Goal: Task Accomplishment & Management: Manage account settings

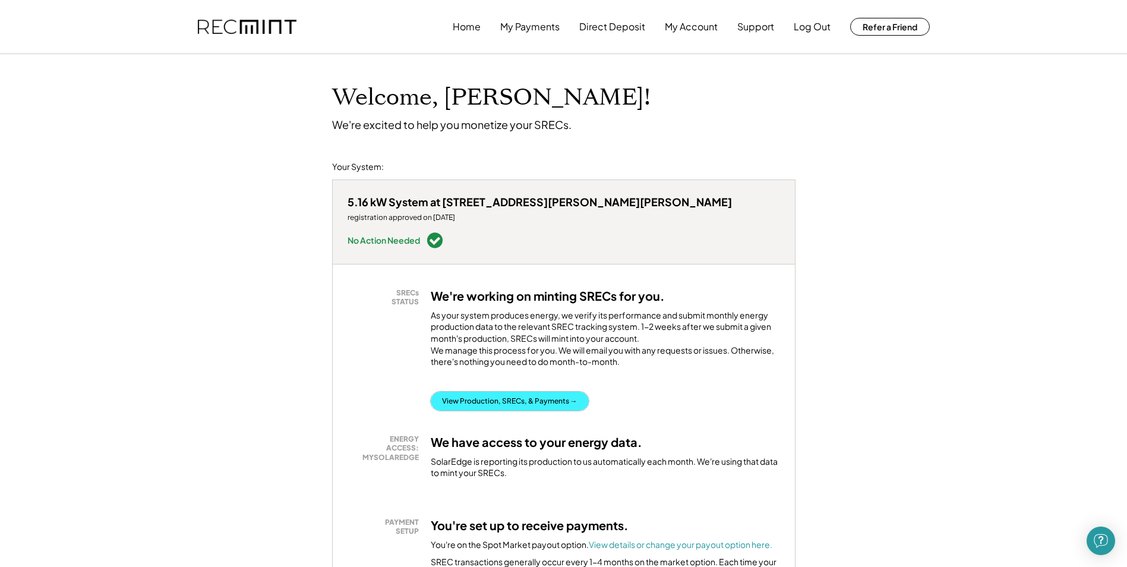
click at [494, 391] on button "View Production, SRECs, & Payments →" at bounding box center [510, 400] width 158 height 19
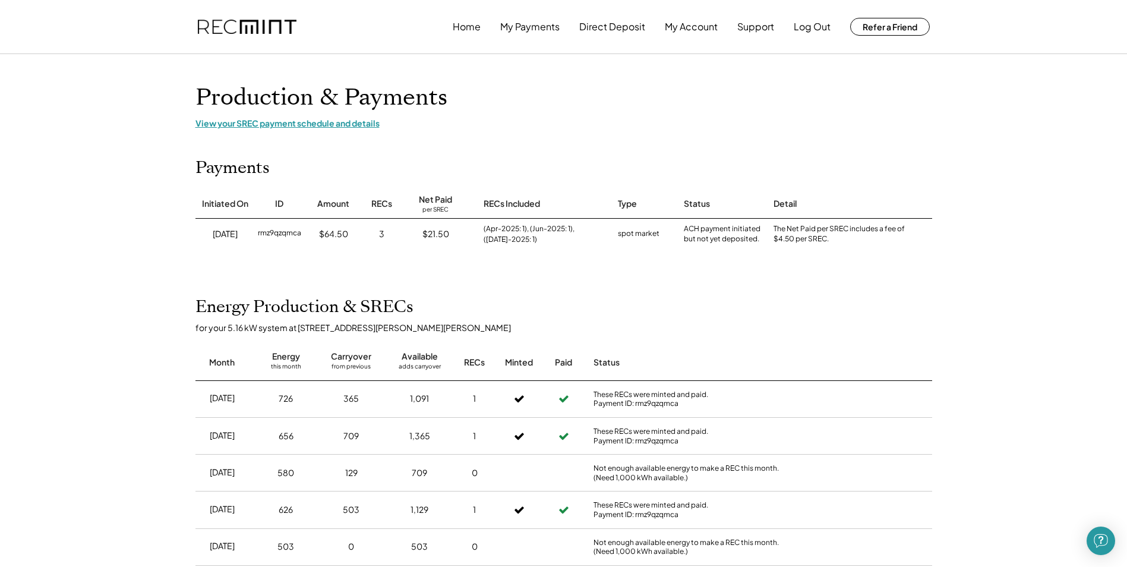
click at [311, 124] on div "View your SREC payment schedule and details" at bounding box center [563, 123] width 736 height 11
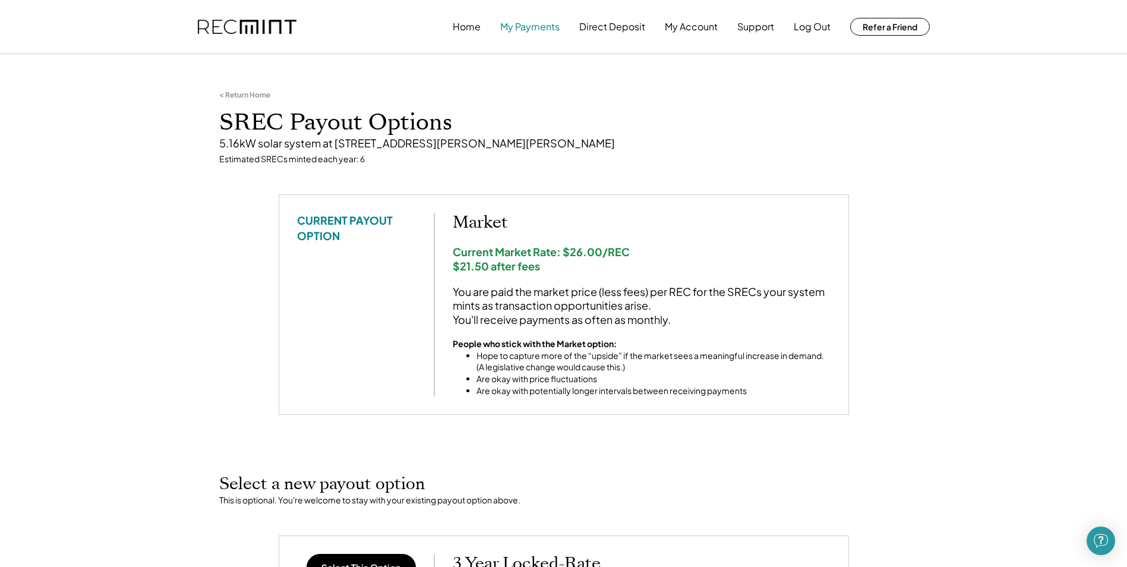
click at [526, 29] on button "My Payments" at bounding box center [529, 27] width 59 height 24
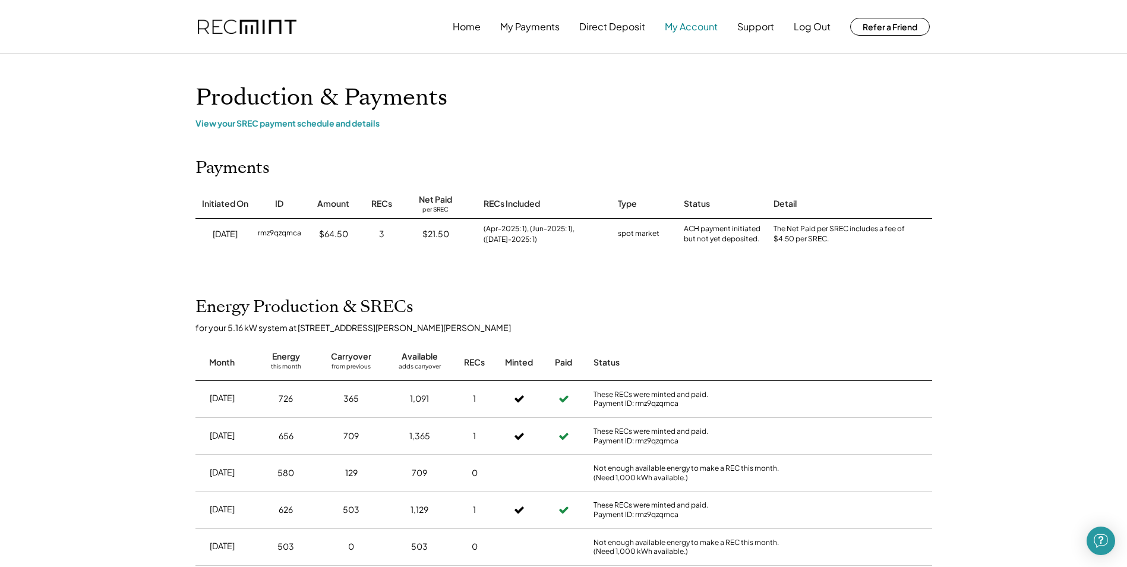
click at [674, 26] on button "My Account" at bounding box center [691, 27] width 53 height 24
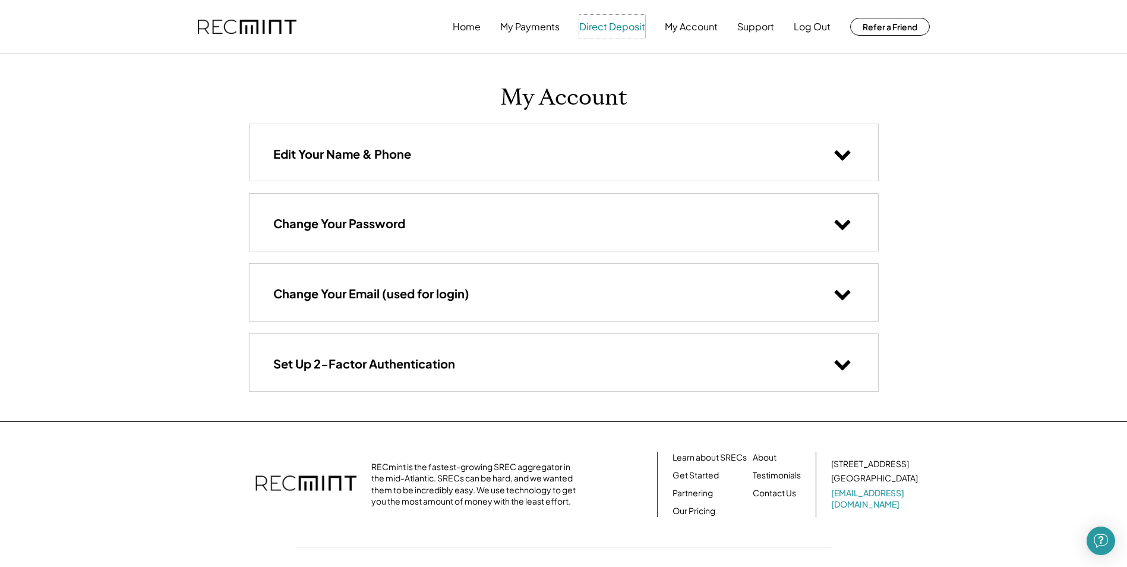
click at [600, 27] on button "Direct Deposit" at bounding box center [612, 27] width 66 height 24
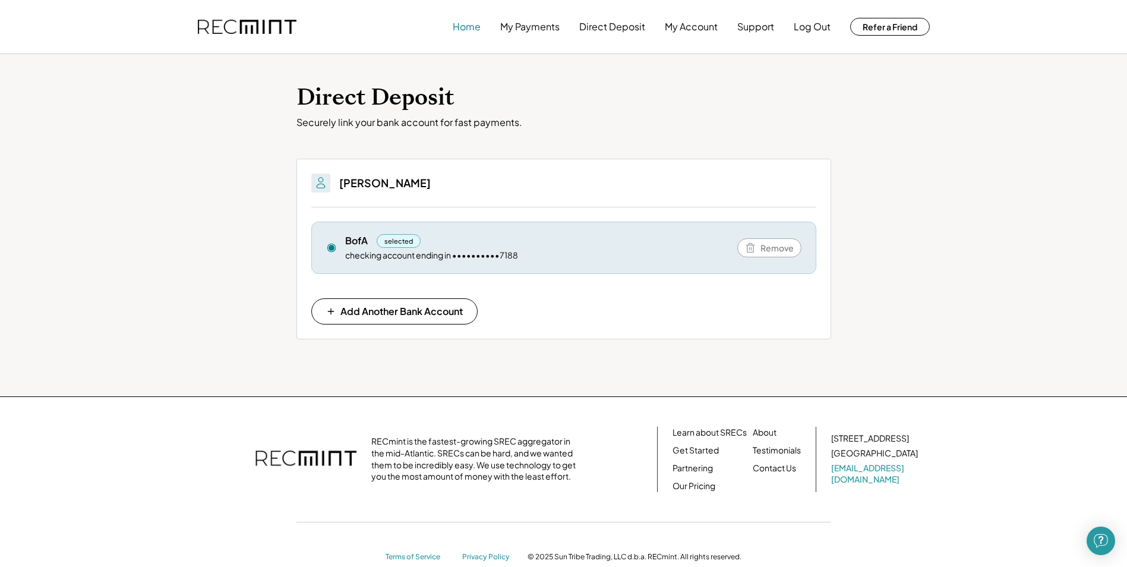
click at [464, 24] on button "Home" at bounding box center [467, 27] width 28 height 24
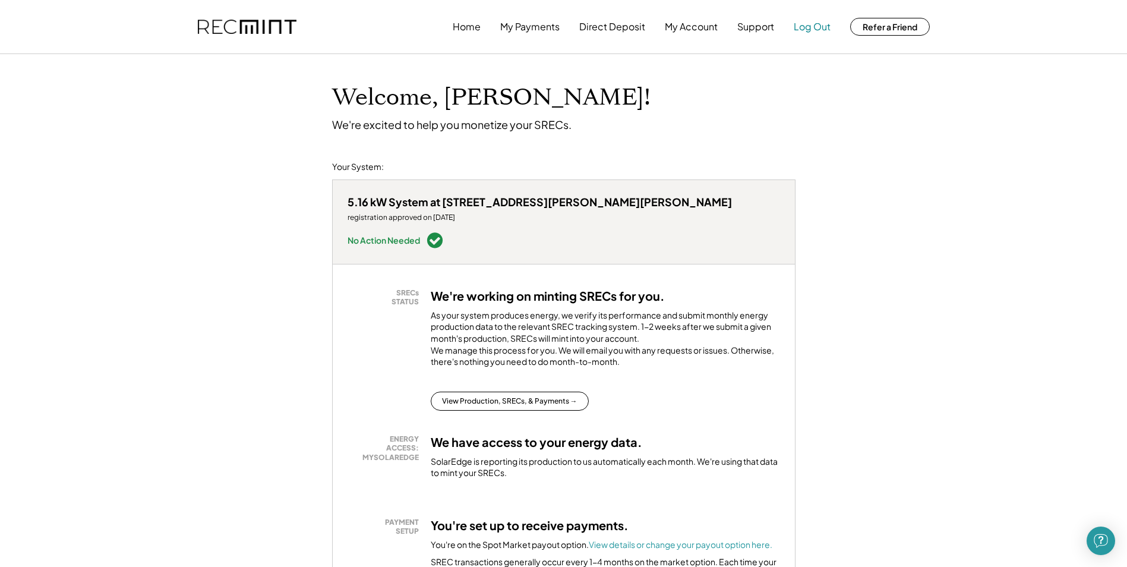
click at [812, 21] on button "Log Out" at bounding box center [811, 27] width 37 height 24
